Goal: Information Seeking & Learning: Compare options

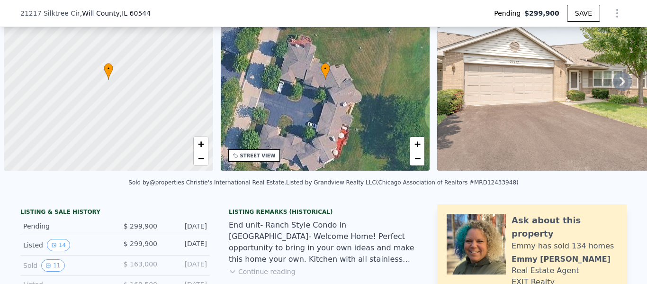
scroll to position [0, 4]
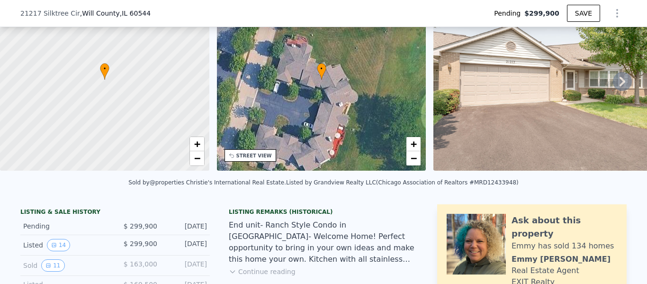
click at [89, 12] on span ", [GEOGRAPHIC_DATA]" at bounding box center [115, 13] width 71 height 9
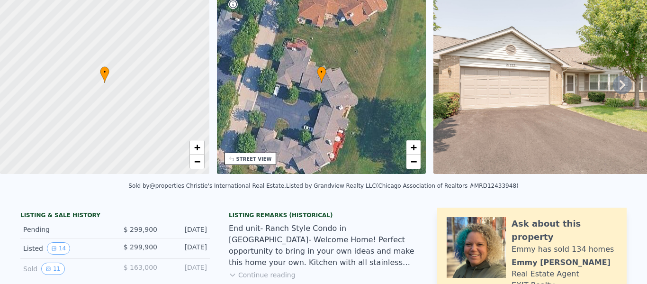
scroll to position [0, 0]
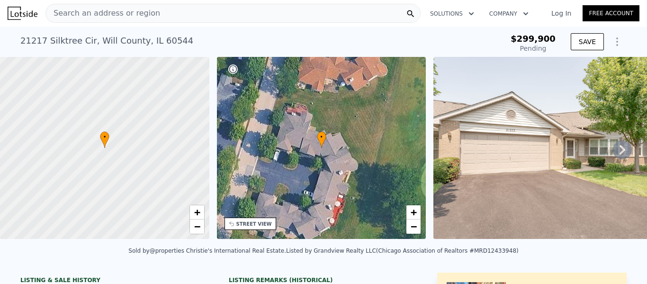
click at [134, 14] on span "Search an address or region" at bounding box center [103, 13] width 114 height 11
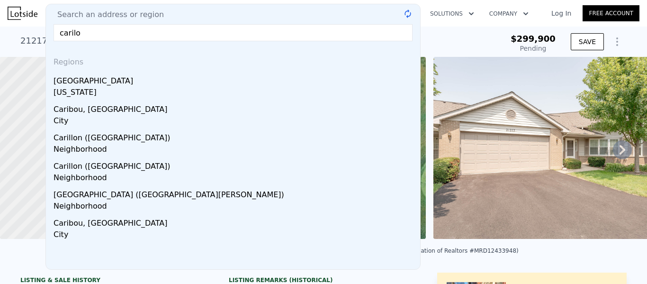
type input "carilon"
type input "c"
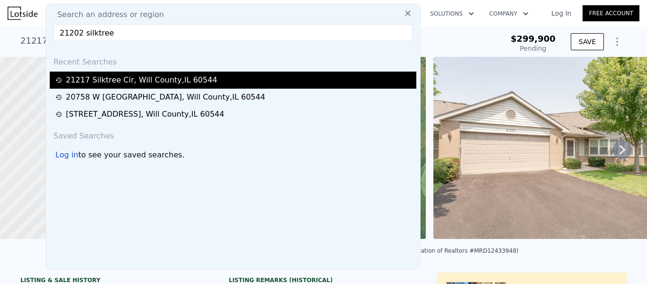
type input "21202 silktree"
click at [155, 79] on div "[STREET_ADDRESS]" at bounding box center [142, 79] width 152 height 11
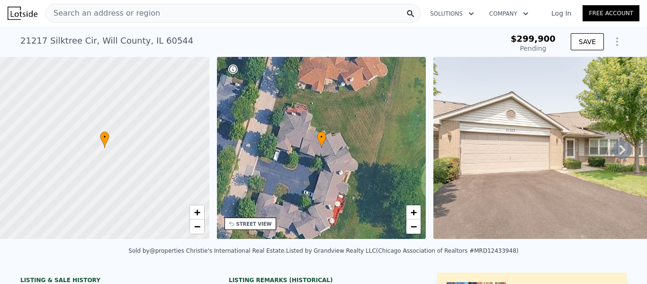
click at [124, 13] on span "Search an address or region" at bounding box center [103, 13] width 114 height 11
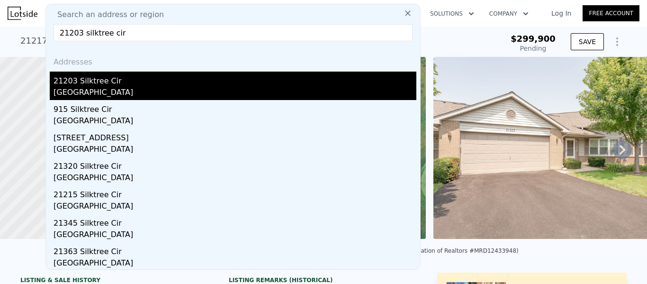
type input "21203 silktree cir"
click at [95, 79] on div "21203 Silktree Cir" at bounding box center [235, 79] width 363 height 15
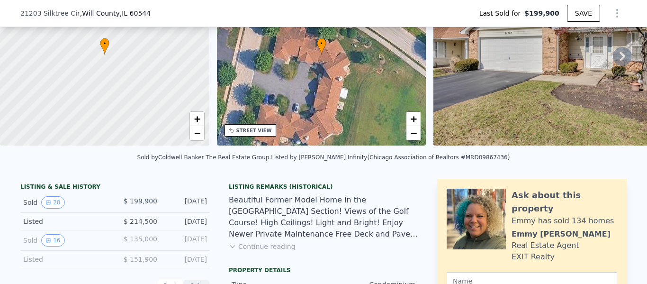
scroll to position [173, 0]
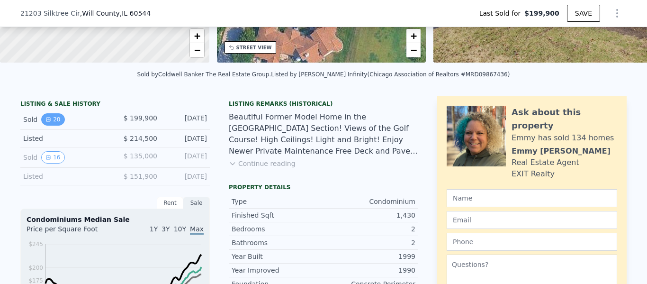
click at [56, 119] on button "20" at bounding box center [52, 119] width 23 height 12
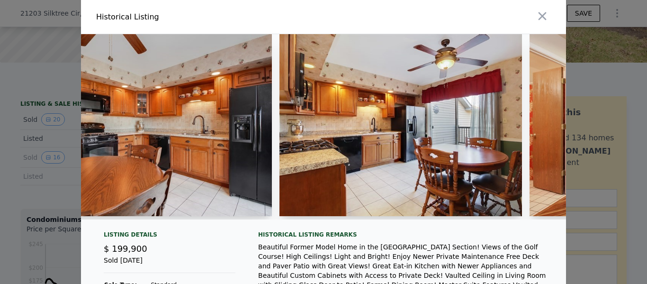
scroll to position [0, 1811]
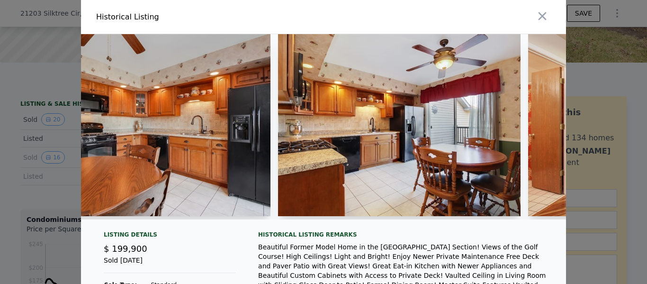
type input "$ 316,000"
type input "$ 84,855"
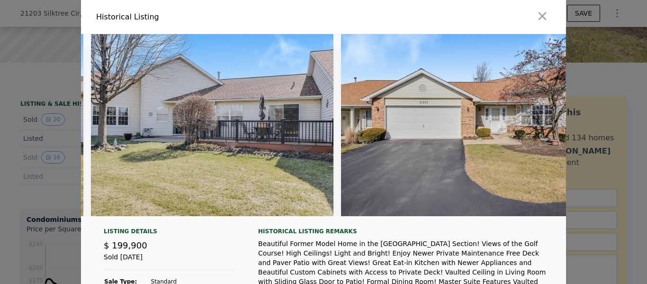
scroll to position [0, 4532]
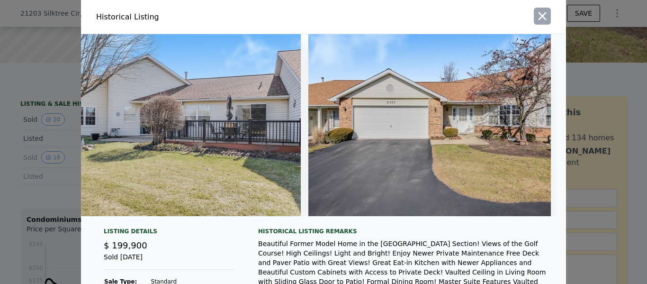
click at [547, 22] on icon "button" at bounding box center [542, 15] width 13 height 13
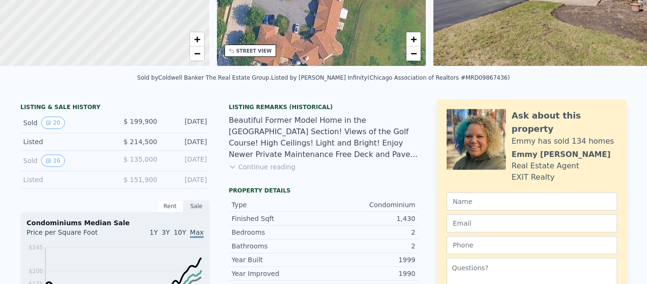
scroll to position [0, 0]
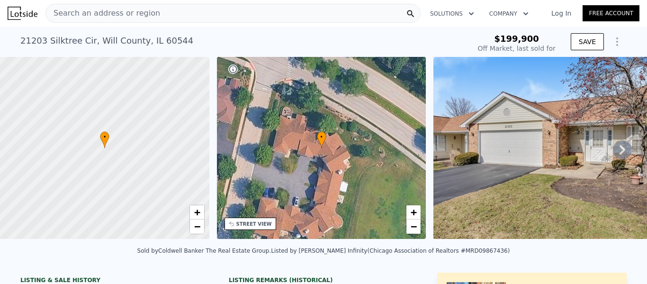
click at [104, 11] on span "Search an address or region" at bounding box center [103, 13] width 114 height 11
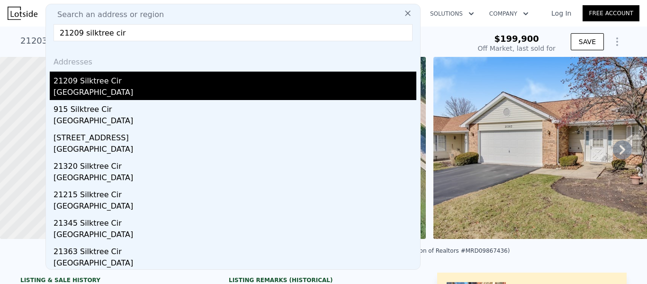
type input "21209 silktree cir"
click at [76, 80] on div "21209 Silktree Cir" at bounding box center [235, 79] width 363 height 15
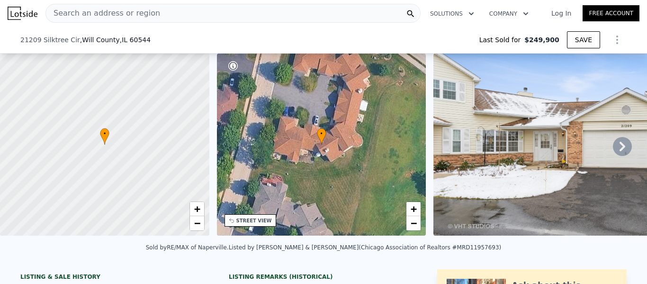
type input "-$ 266,200"
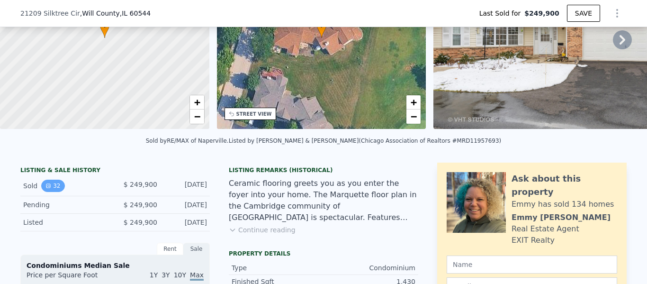
click at [48, 185] on icon "View historical data" at bounding box center [48, 186] width 4 height 4
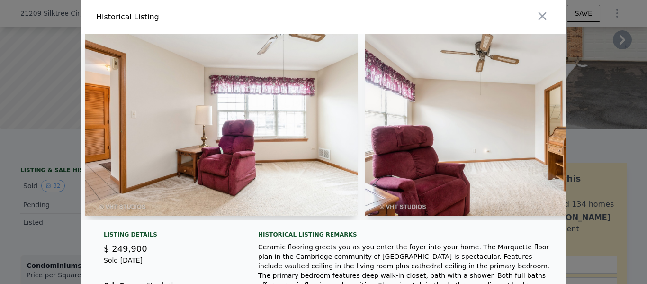
scroll to position [0, 3282]
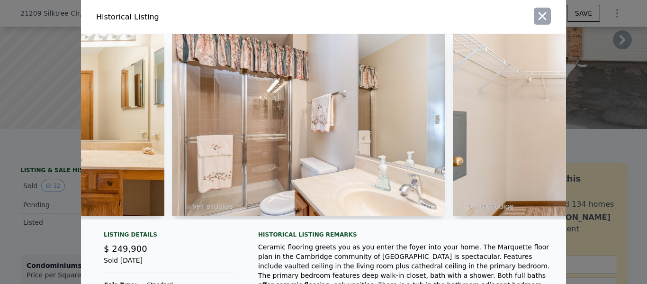
click at [541, 20] on icon "button" at bounding box center [542, 15] width 13 height 13
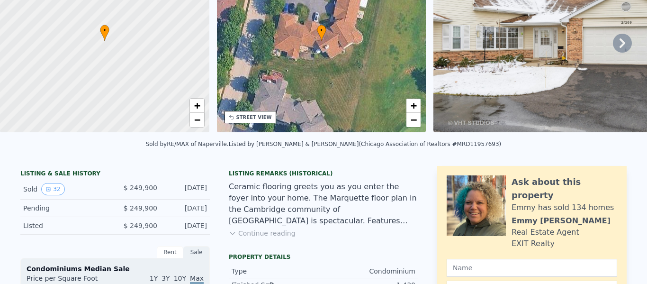
scroll to position [0, 0]
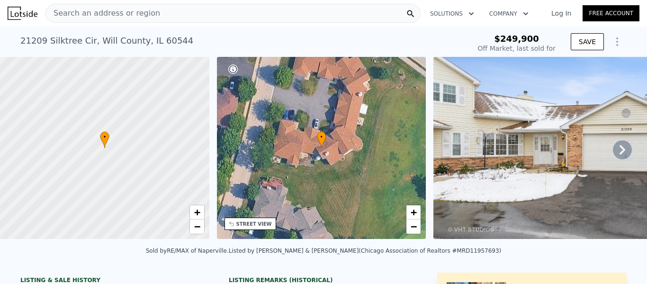
click at [156, 16] on div "Search an address or region" at bounding box center [232, 13] width 375 height 19
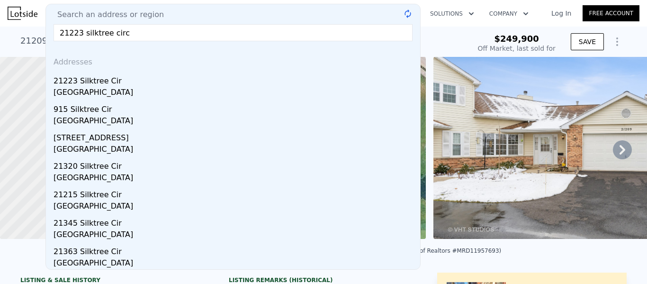
type input "21223 silktree circl"
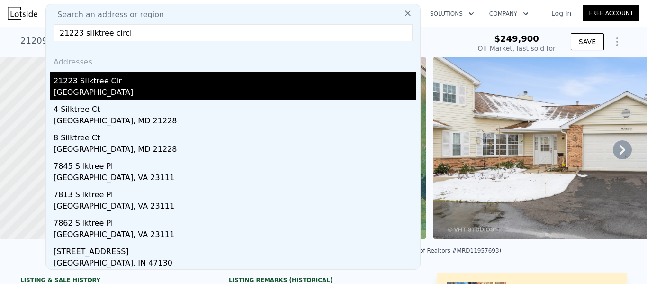
click at [110, 80] on div "21223 Silktree Cir" at bounding box center [235, 79] width 363 height 15
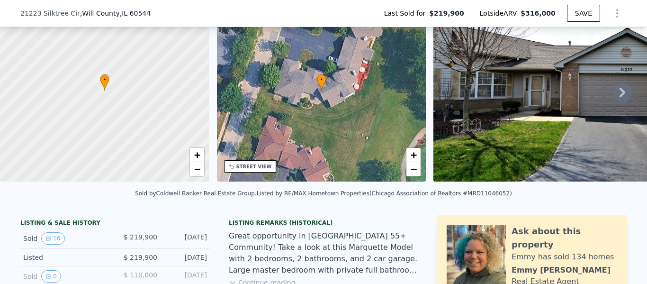
scroll to position [97, 0]
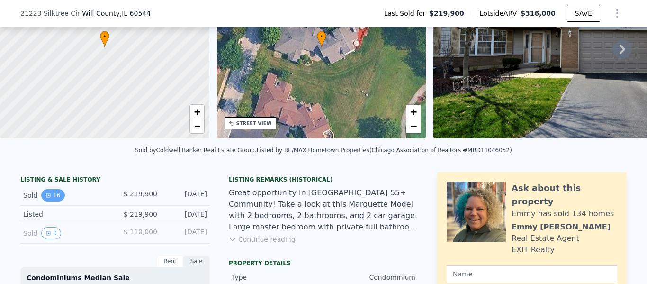
click at [51, 194] on button "16" at bounding box center [52, 195] width 23 height 12
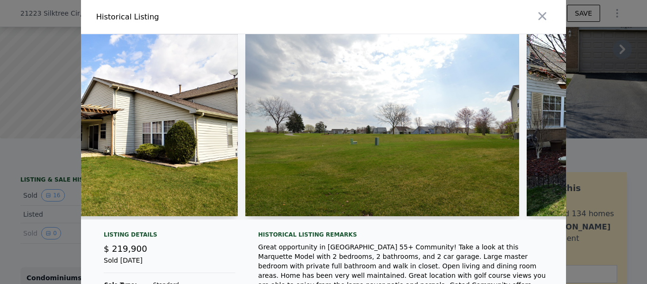
scroll to position [0, 3513]
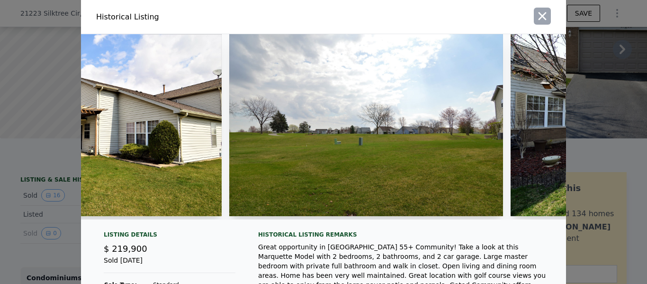
click at [544, 18] on icon "button" at bounding box center [543, 16] width 8 height 8
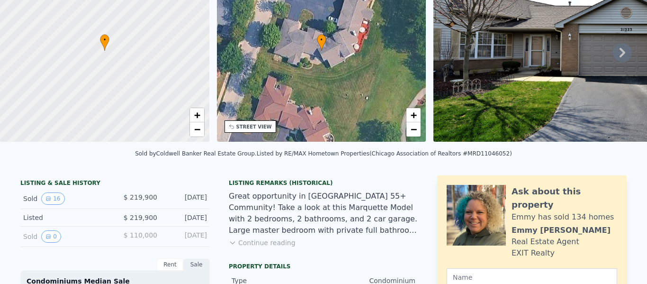
scroll to position [3, 0]
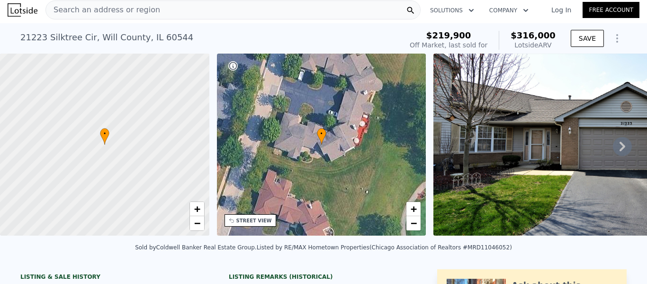
click at [265, 13] on div "Search an address or region" at bounding box center [232, 9] width 375 height 19
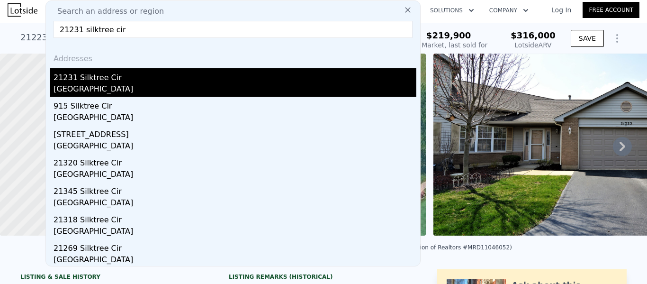
type input "21231 silktree cir"
click at [113, 78] on div "21231 Silktree Cir" at bounding box center [235, 75] width 363 height 15
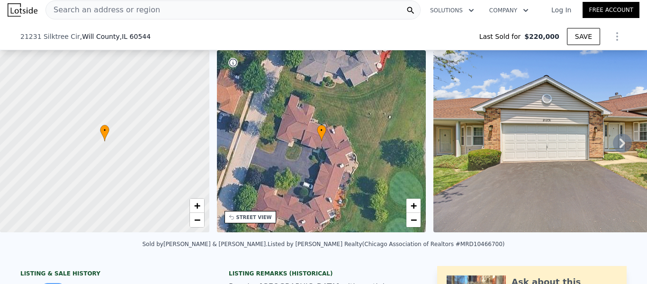
scroll to position [156, 0]
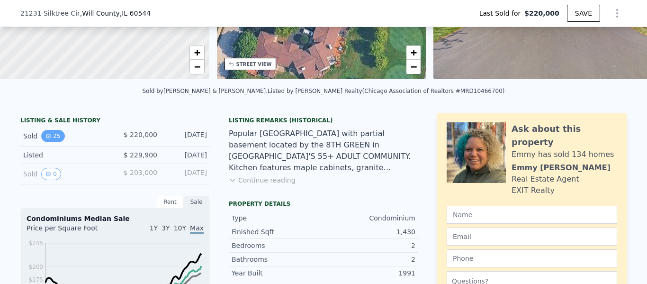
click at [50, 140] on button "25" at bounding box center [52, 136] width 23 height 12
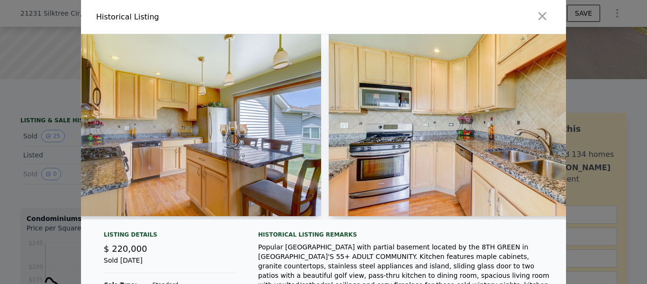
scroll to position [0, 613]
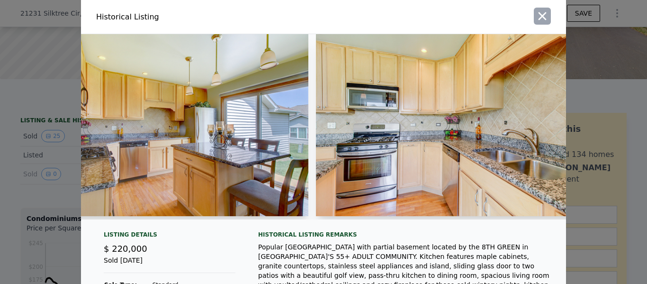
click at [543, 17] on icon "button" at bounding box center [543, 16] width 8 height 8
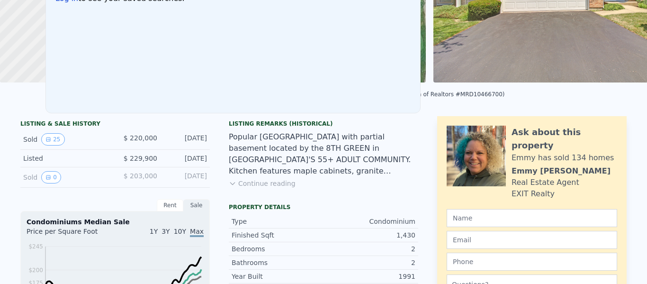
scroll to position [3, 0]
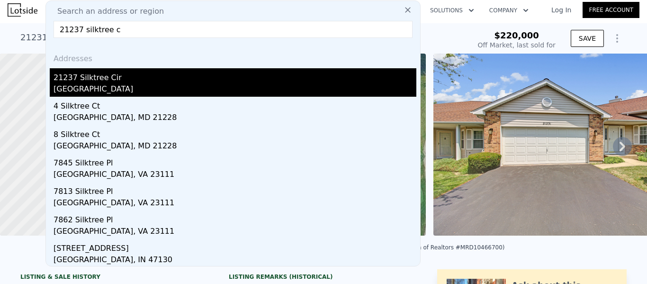
type input "21237 silktree c"
click at [88, 74] on div "21237 Silktree Cir" at bounding box center [235, 75] width 363 height 15
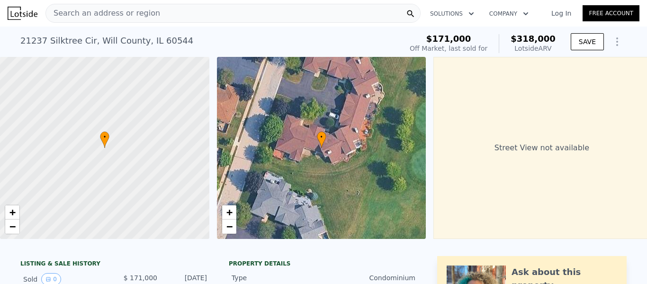
click at [74, 14] on span "Search an address or region" at bounding box center [103, 13] width 114 height 11
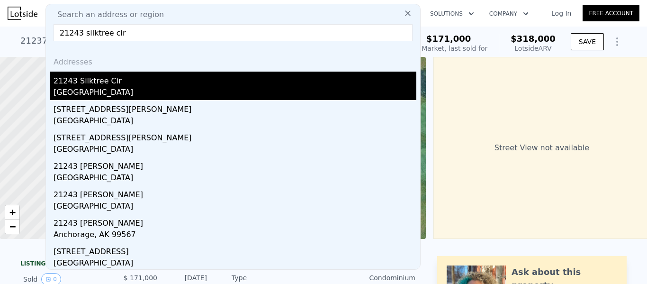
type input "21243 silktree cir"
click at [80, 81] on div "21243 Silktree Cir" at bounding box center [235, 79] width 363 height 15
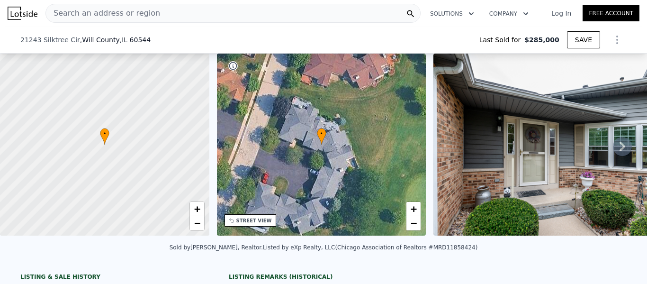
scroll to position [131, 0]
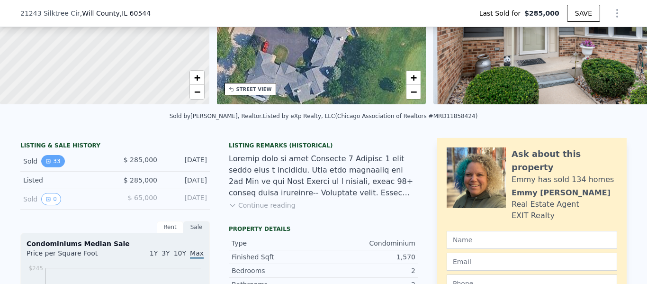
click at [53, 159] on button "33" at bounding box center [52, 161] width 23 height 12
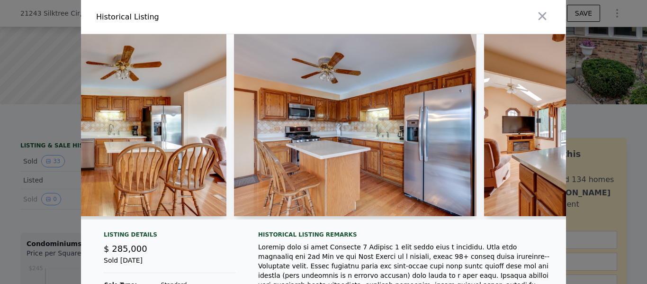
scroll to position [0, 1723]
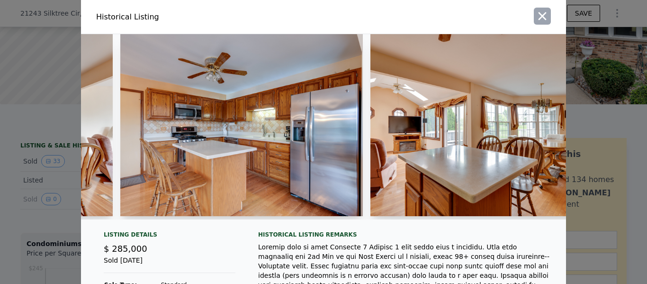
click at [540, 16] on icon "button" at bounding box center [542, 15] width 13 height 13
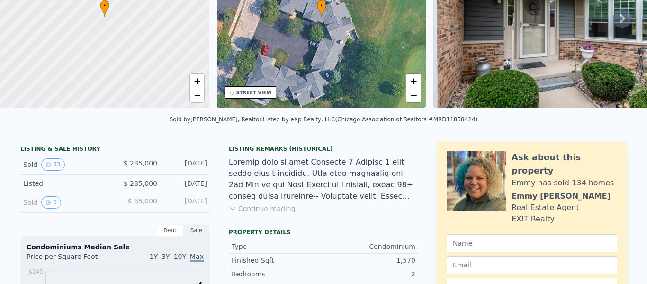
scroll to position [0, 0]
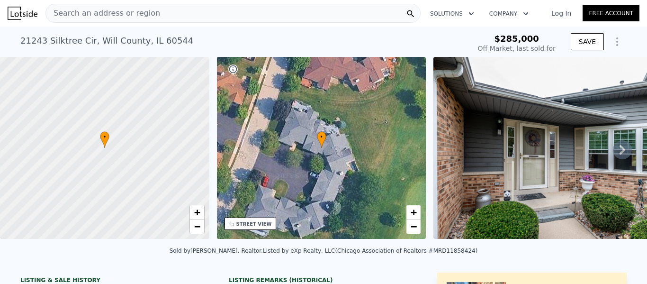
click at [146, 13] on span "Search an address or region" at bounding box center [103, 13] width 114 height 11
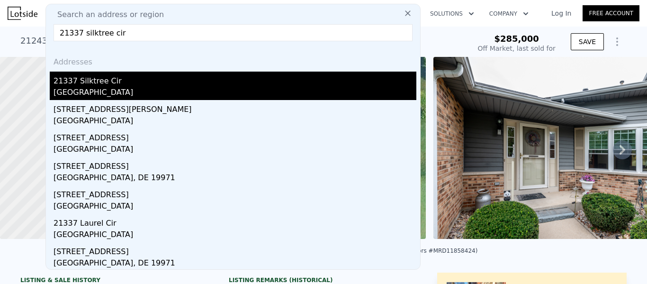
type input "21337 silktree cir"
click at [102, 86] on div "21337 Silktree Cir" at bounding box center [235, 79] width 363 height 15
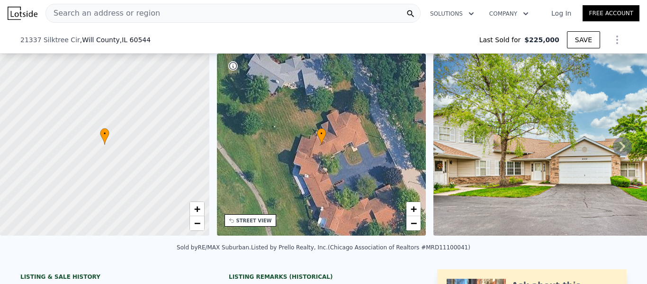
scroll to position [103, 0]
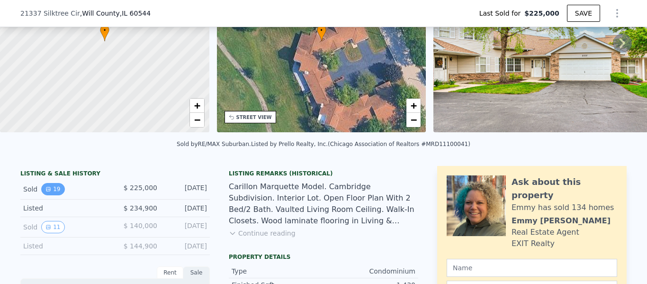
click at [52, 188] on button "19" at bounding box center [52, 189] width 23 height 12
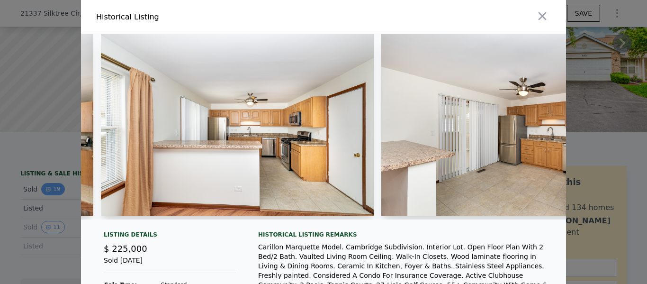
scroll to position [0, 1109]
click at [539, 17] on icon "button" at bounding box center [542, 15] width 13 height 13
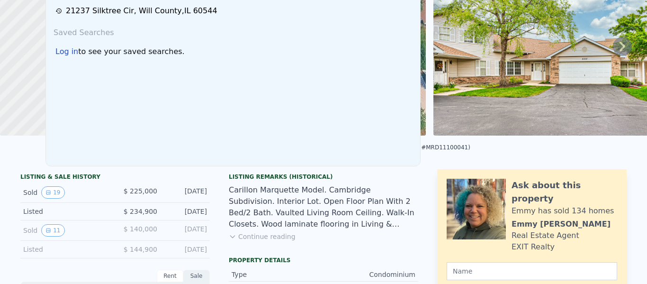
scroll to position [3, 0]
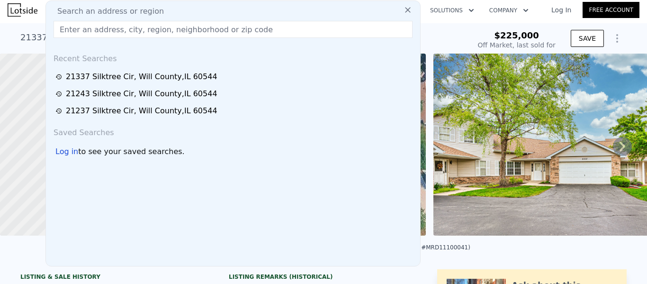
click at [142, 11] on span "Search an address or region" at bounding box center [107, 11] width 114 height 11
click at [137, 28] on input "text" at bounding box center [233, 29] width 359 height 17
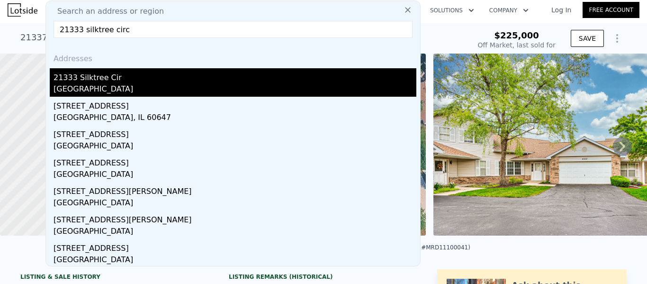
type input "21333 silktree circ"
click at [111, 77] on div "21333 Silktree Cir" at bounding box center [235, 75] width 363 height 15
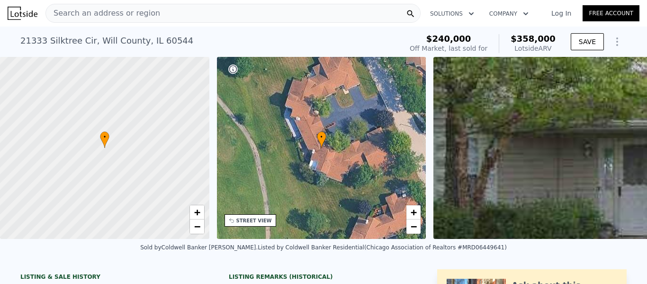
click at [133, 12] on span "Search an address or region" at bounding box center [103, 13] width 114 height 11
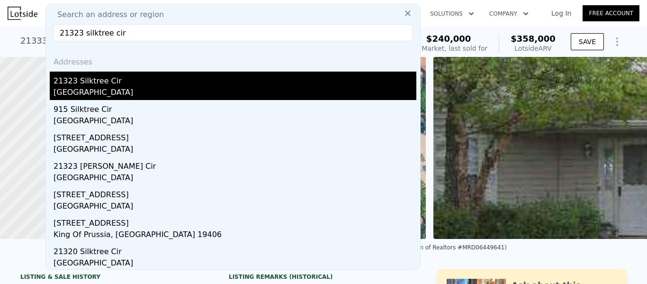
type input "21323 silktree cir"
click at [76, 85] on div "21323 Silktree Cir" at bounding box center [235, 79] width 363 height 15
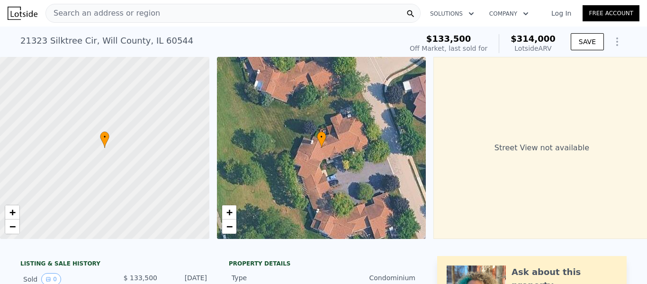
click at [113, 14] on span "Search an address or region" at bounding box center [103, 13] width 114 height 11
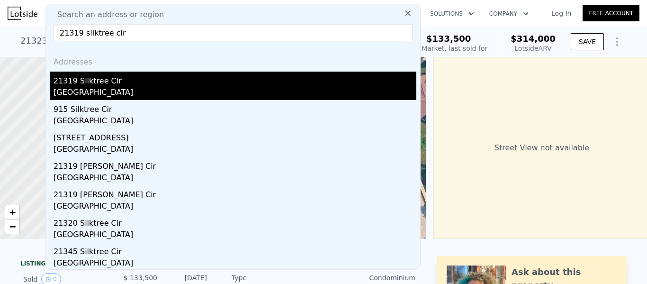
type input "21319 silktree cir"
click at [88, 77] on div "21319 Silktree Cir" at bounding box center [235, 79] width 363 height 15
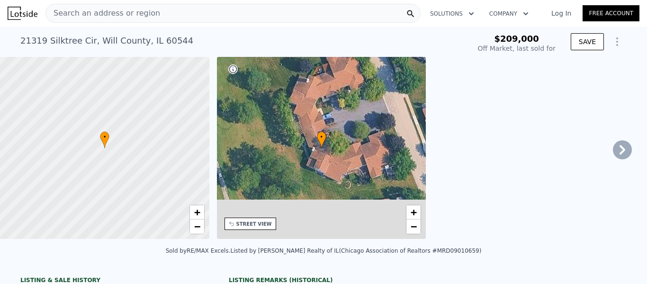
type input "-$ 223,235"
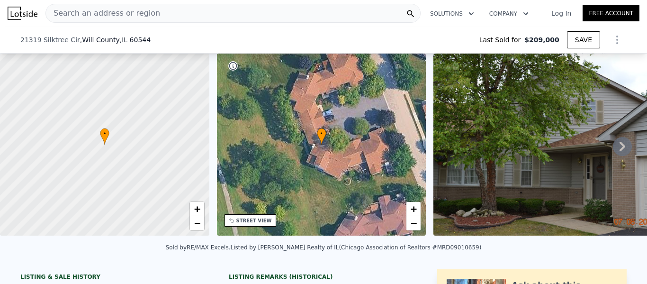
scroll to position [120, 0]
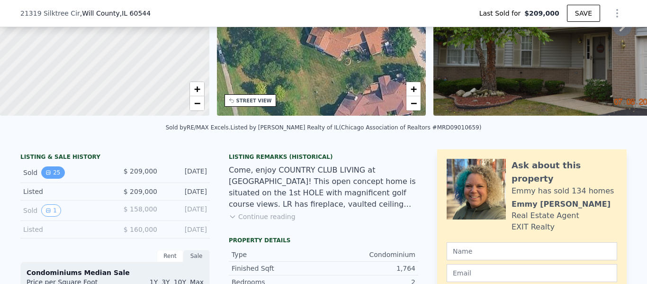
click at [54, 174] on button "25" at bounding box center [52, 172] width 23 height 12
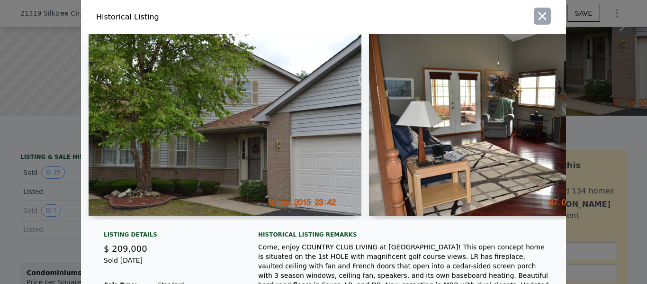
click at [541, 17] on icon "button" at bounding box center [543, 16] width 8 height 8
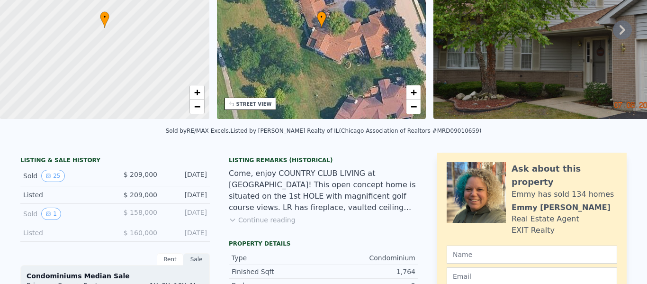
scroll to position [0, 0]
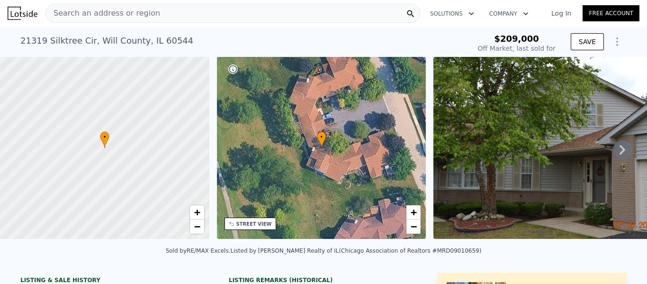
click at [95, 11] on span "Search an address or region" at bounding box center [103, 13] width 114 height 11
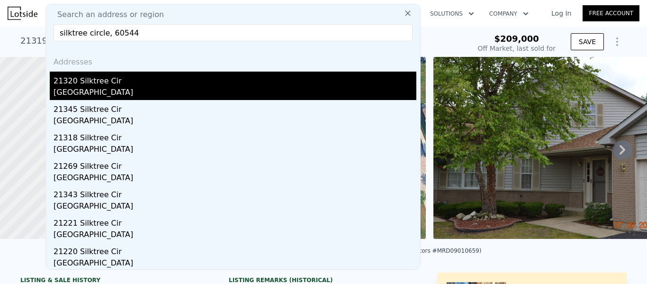
type input "silktree circle, 60544"
click at [113, 79] on div "21320 Silktree Cir" at bounding box center [235, 79] width 363 height 15
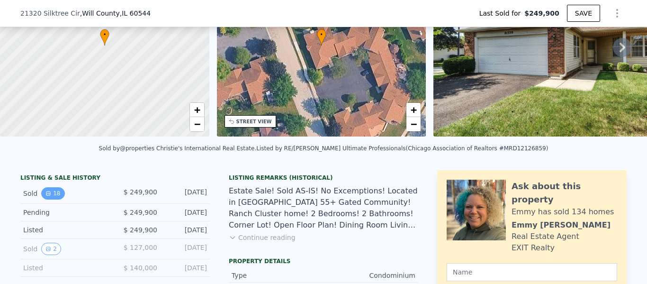
click at [54, 188] on button "18" at bounding box center [52, 193] width 23 height 12
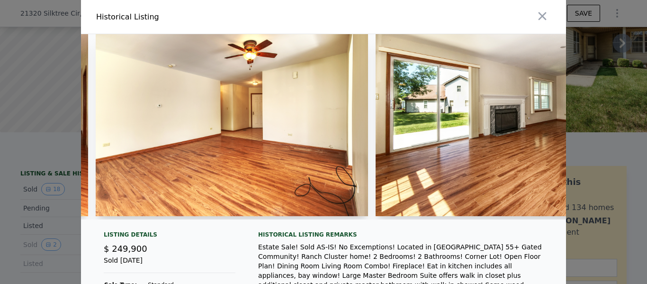
scroll to position [0, 837]
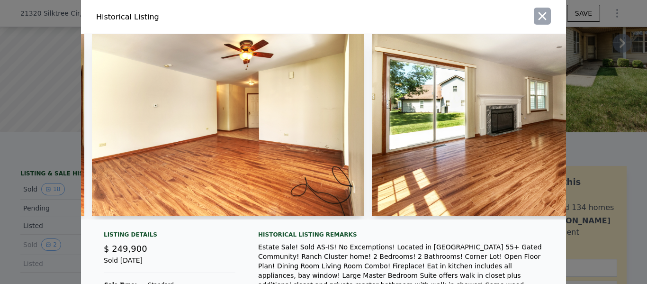
click at [540, 18] on icon "button" at bounding box center [543, 16] width 8 height 8
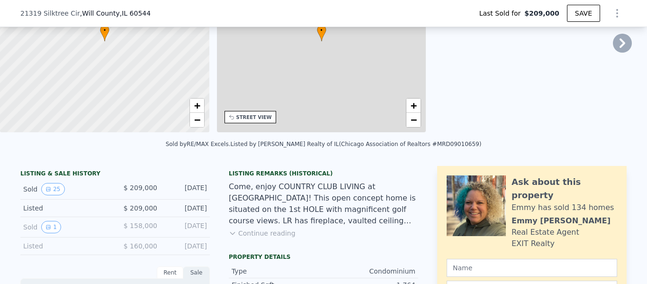
type input "3"
type input "1430"
type input "1811"
type input "3471"
checkbox input "true"
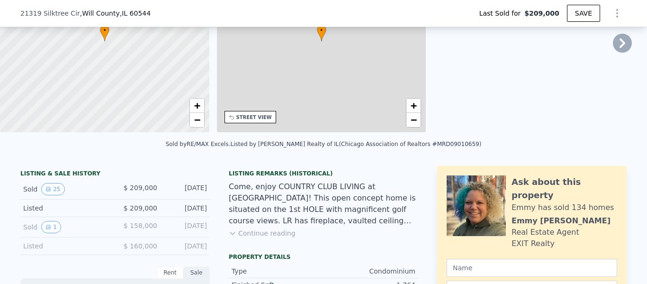
type input "$ 352,000"
type input "$ 108,996"
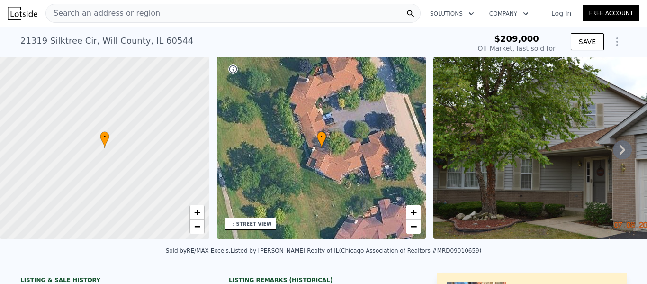
click at [117, 13] on span "Search an address or region" at bounding box center [103, 13] width 114 height 11
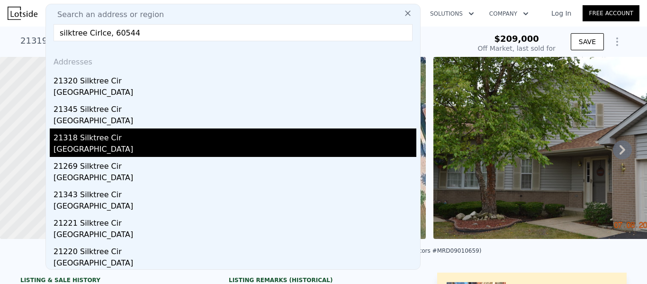
type input "silktree Cirlce, 60544"
click at [99, 138] on div "21318 Silktree Cir" at bounding box center [235, 135] width 363 height 15
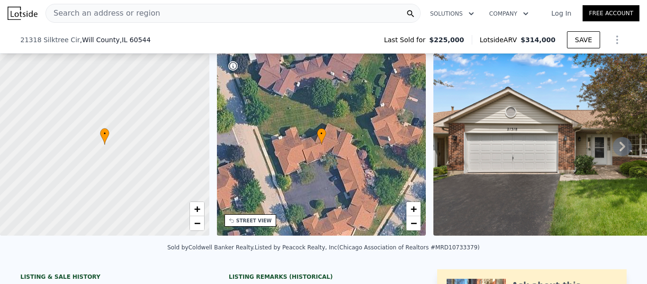
scroll to position [77, 0]
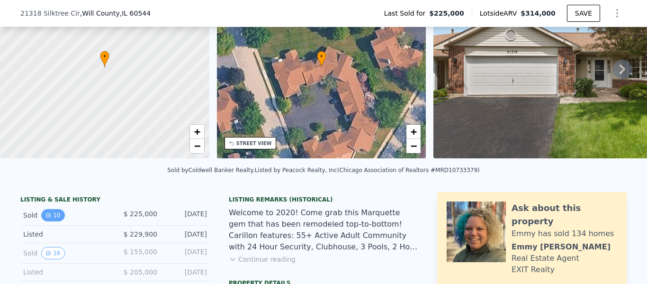
click at [47, 213] on icon "View historical data" at bounding box center [48, 215] width 6 height 6
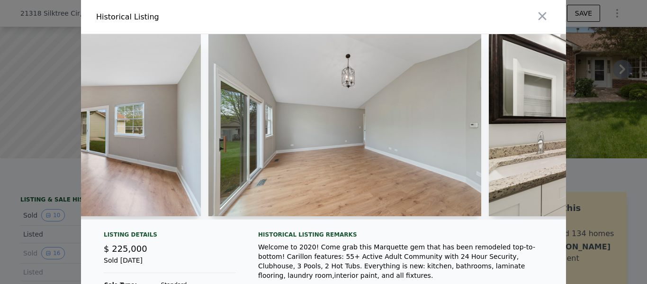
scroll to position [0, 1003]
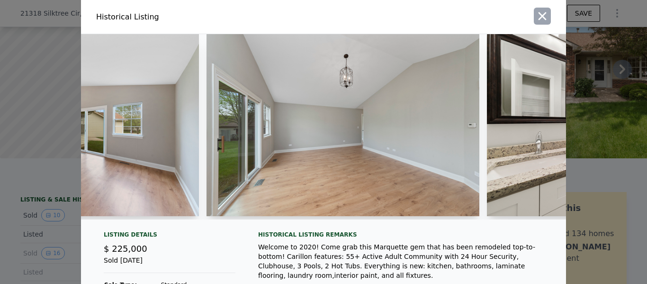
click at [540, 19] on icon "button" at bounding box center [543, 16] width 8 height 8
